Goal: Task Accomplishment & Management: Complete application form

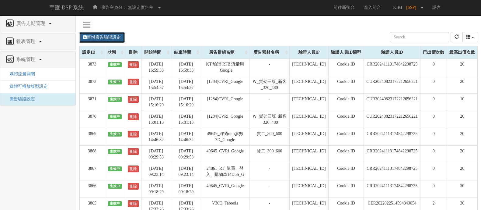
click at [107, 35] on link "新增廣告驗證設定" at bounding box center [102, 37] width 46 height 10
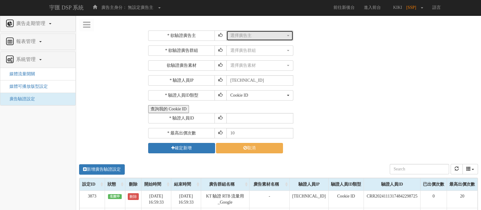
click at [262, 37] on div "選擇廣告主" at bounding box center [257, 36] width 55 height 6
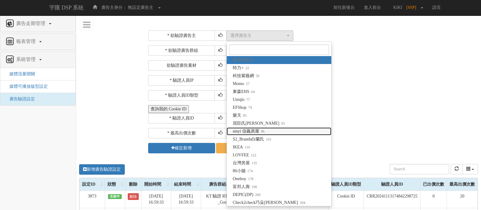
click at [241, 132] on span "sinyi 信義房屋 96" at bounding box center [249, 131] width 32 height 6
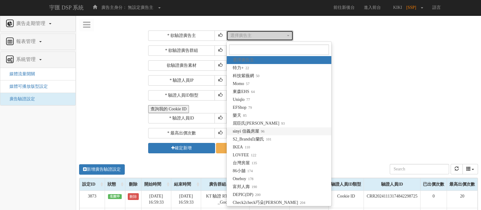
select select "96"
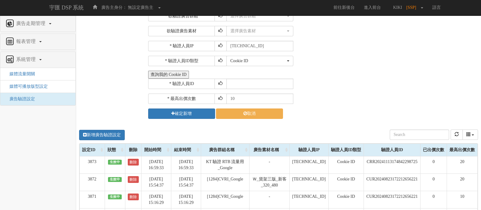
scroll to position [114, 0]
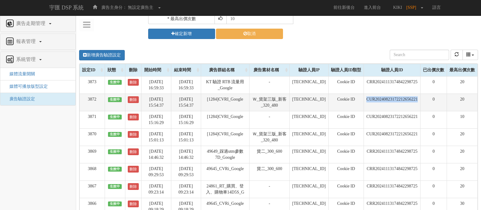
drag, startPoint x: 418, startPoint y: 98, endPoint x: 360, endPoint y: 101, distance: 57.6
click at [364, 101] on td "CUR20240823172212656221" at bounding box center [392, 101] width 57 height 17
copy td "CUR20240823172212656221"
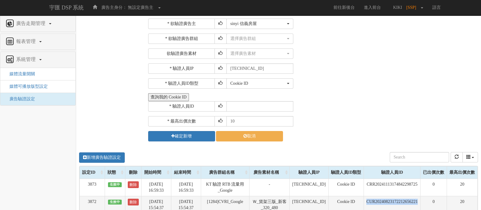
scroll to position [0, 0]
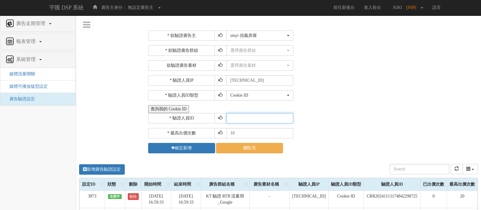
click at [247, 114] on input "text" at bounding box center [259, 118] width 67 height 10
paste input "CUR20240823172212656221"
type input "CUR20240823172212656221"
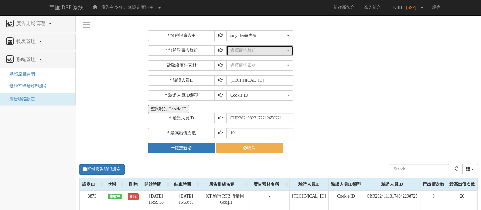
click at [268, 51] on div "選擇廣告群組" at bounding box center [257, 50] width 55 height 6
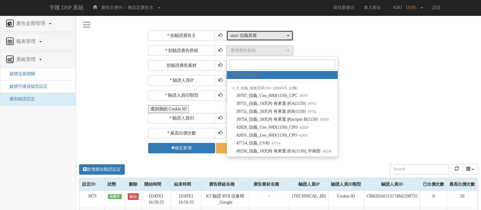
click at [265, 34] on div "sinyi 信義房屋" at bounding box center [257, 36] width 55 height 6
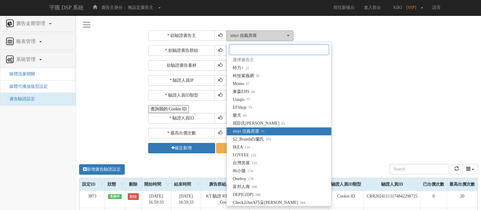
scroll to position [1, 0]
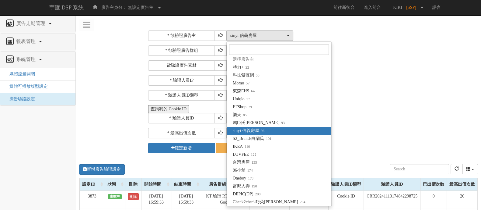
click at [322, 28] on div "* 欲驗證廣告主 選擇廣告主 特力+ 科技紫薇網 Momo 東森EHS Uniqlo EFShop 樂天 屈臣氏[PERSON_NAME] sinyi 信義房…" at bounding box center [313, 92] width 338 height 132
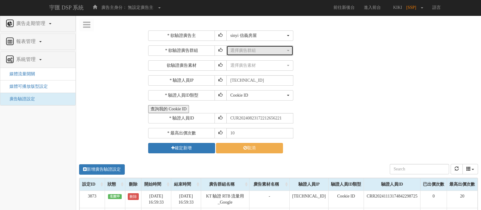
click at [269, 53] on div "選擇廣告群組" at bounding box center [257, 50] width 55 height 6
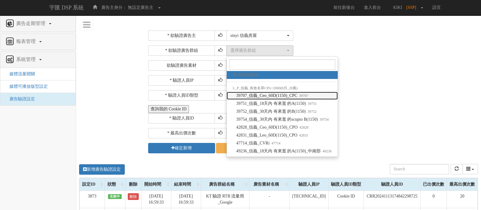
click at [271, 96] on span "39707_信義_Ceo_60D(1150)_CPC 39707" at bounding box center [272, 96] width 72 height 6
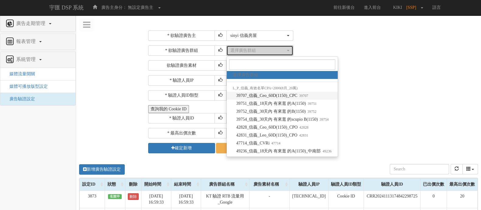
select select "39707"
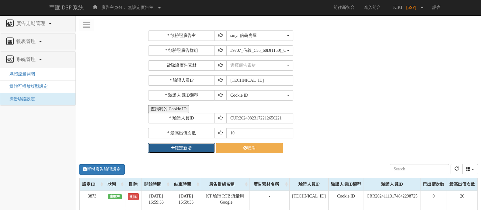
click at [193, 148] on button "確定新增" at bounding box center [181, 148] width 67 height 10
